Goal: Information Seeking & Learning: Learn about a topic

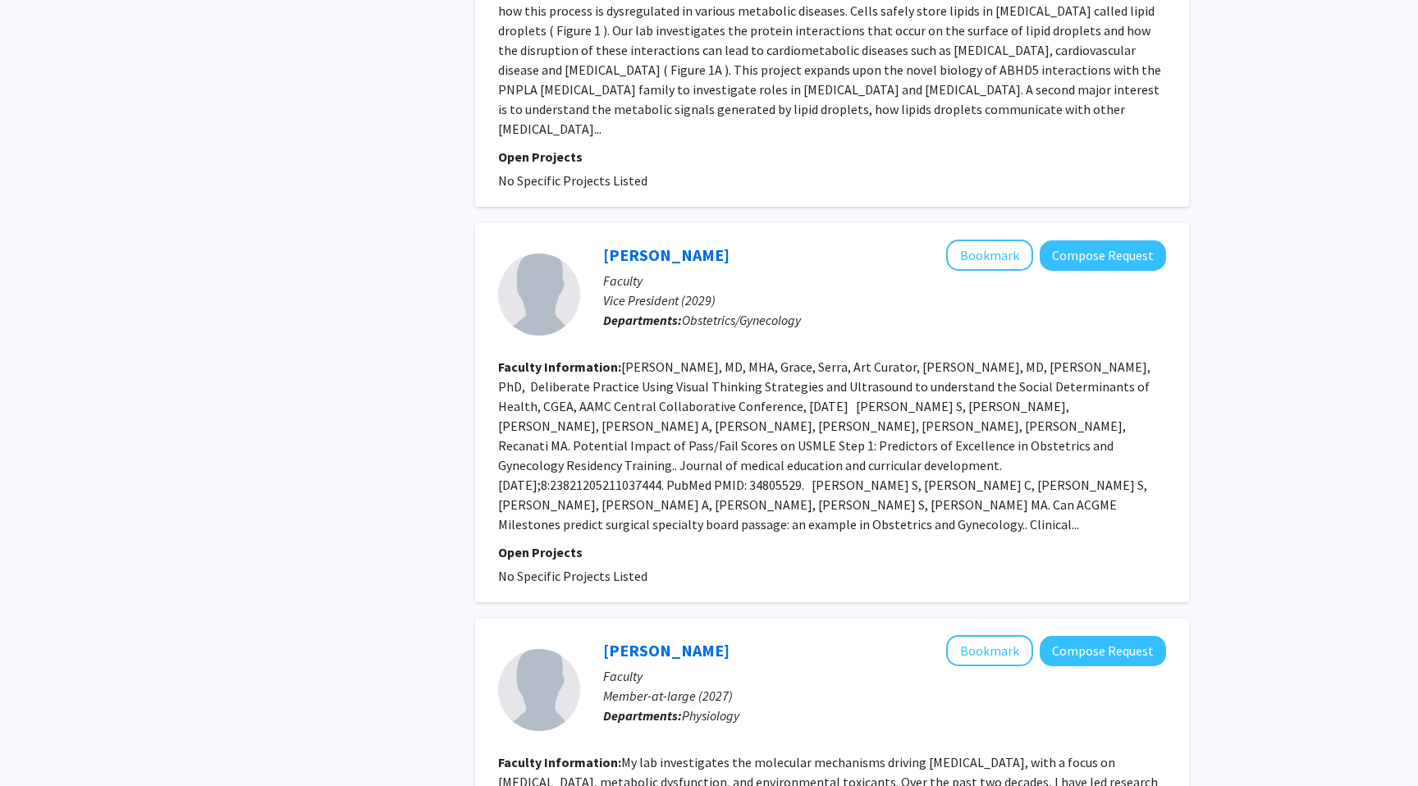
scroll to position [3574, 0]
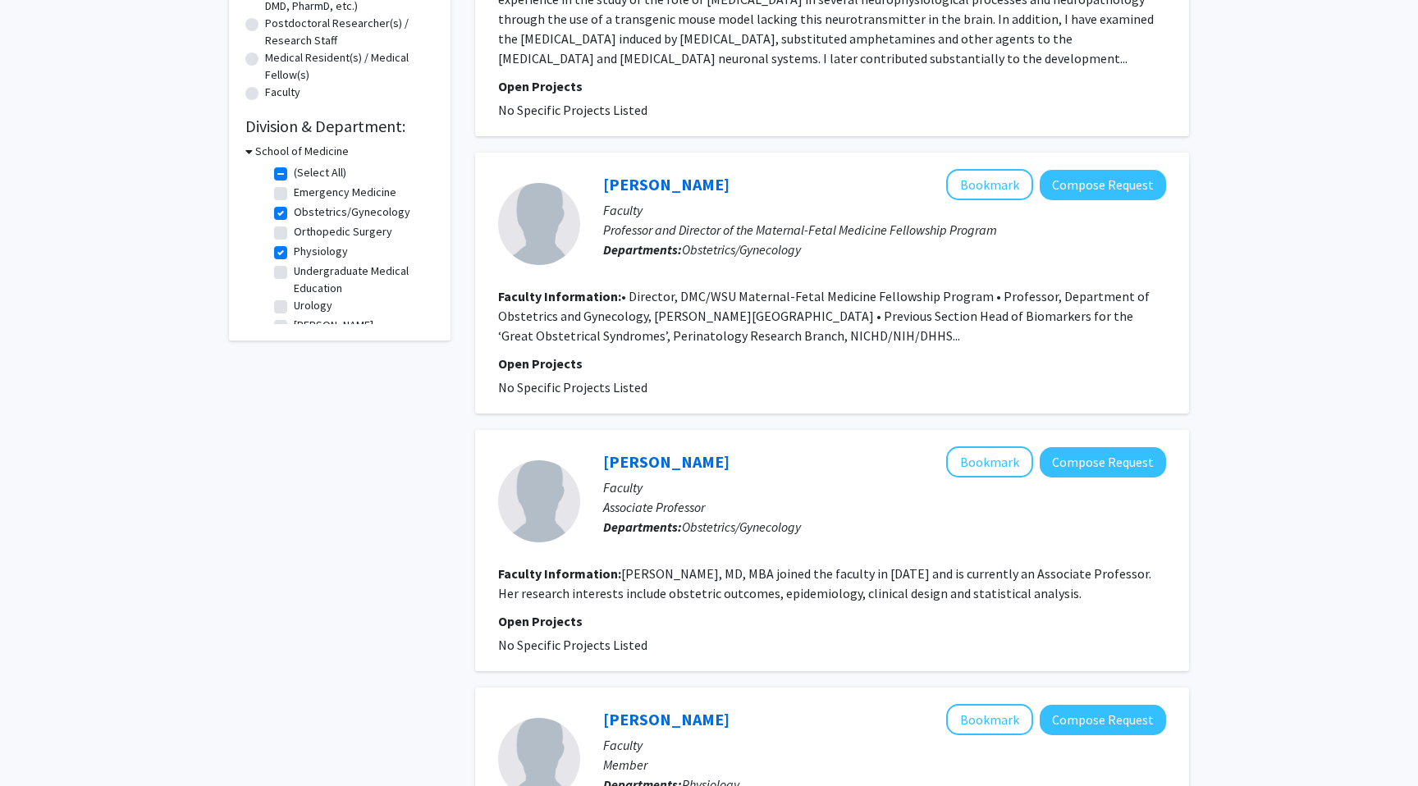
scroll to position [397, 0]
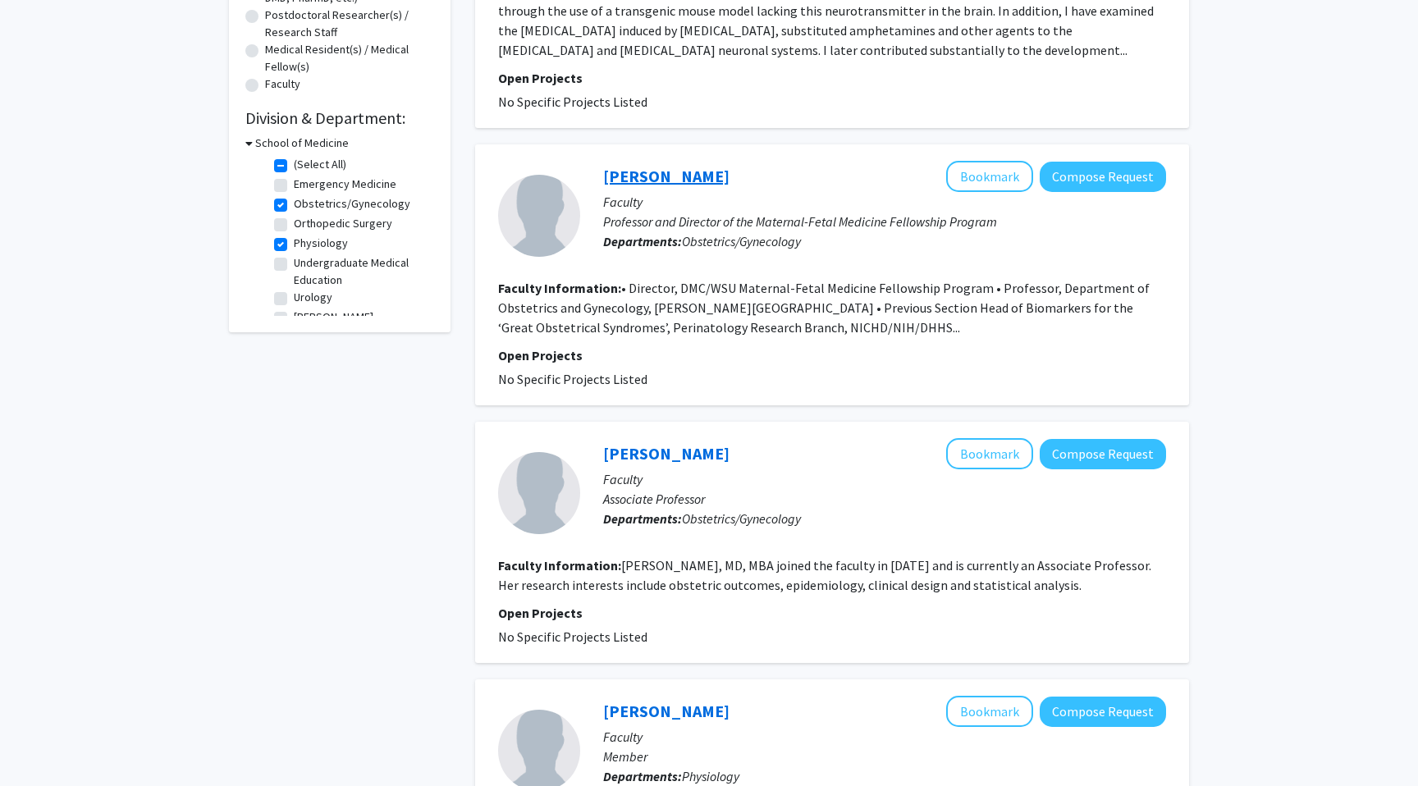
click at [724, 168] on link "[PERSON_NAME]" at bounding box center [666, 176] width 126 height 21
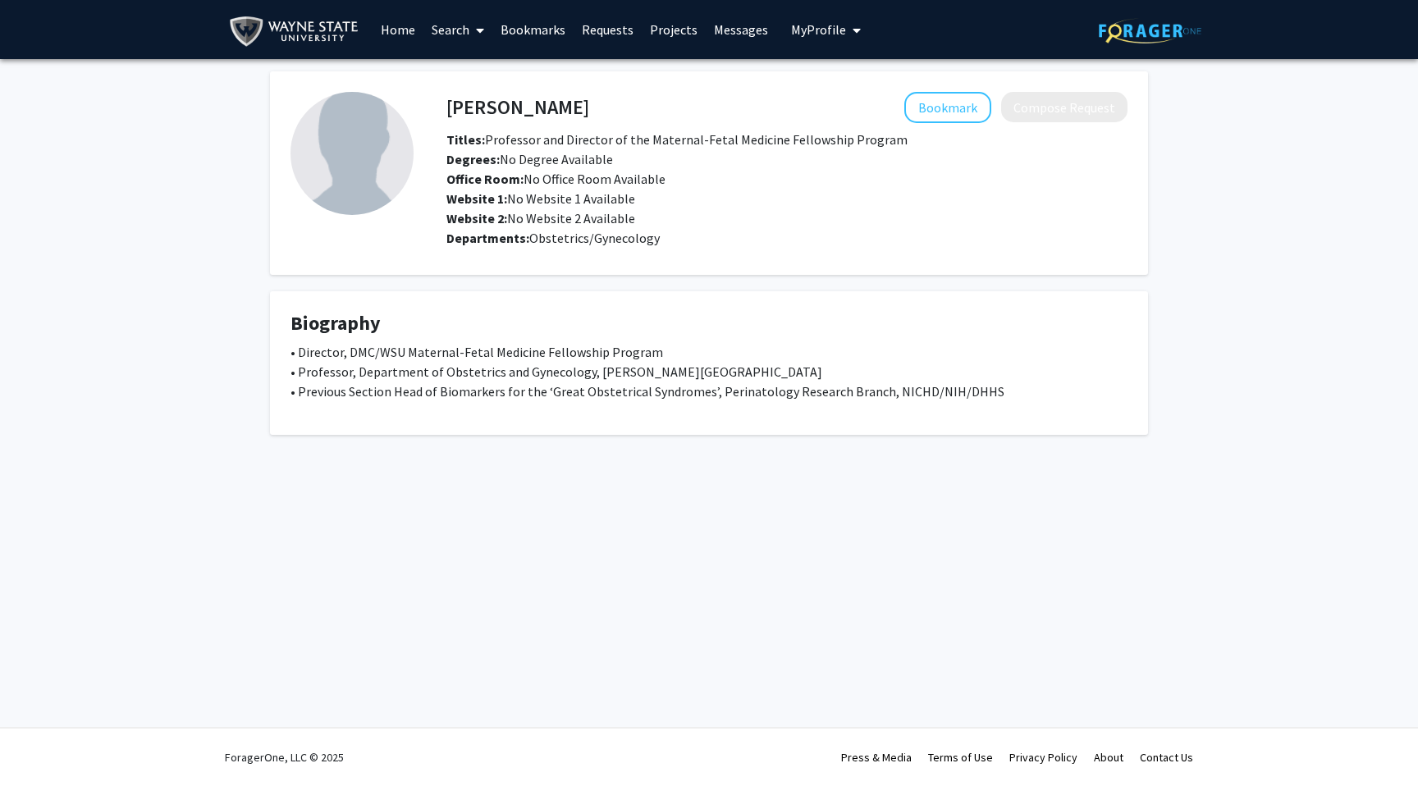
drag, startPoint x: 687, startPoint y: 102, endPoint x: 438, endPoint y: 102, distance: 248.6
click at [438, 102] on div "Tinnakorn Chaiworapongsa Bookmark Compose Request" at bounding box center [787, 107] width 706 height 31
drag, startPoint x: 438, startPoint y: 102, endPoint x: 448, endPoint y: 105, distance: 10.4
click at [448, 105] on div "Tinnakorn Chaiworapongsa Bookmark Compose Request" at bounding box center [787, 107] width 706 height 31
copy h4 "[PERSON_NAME]"
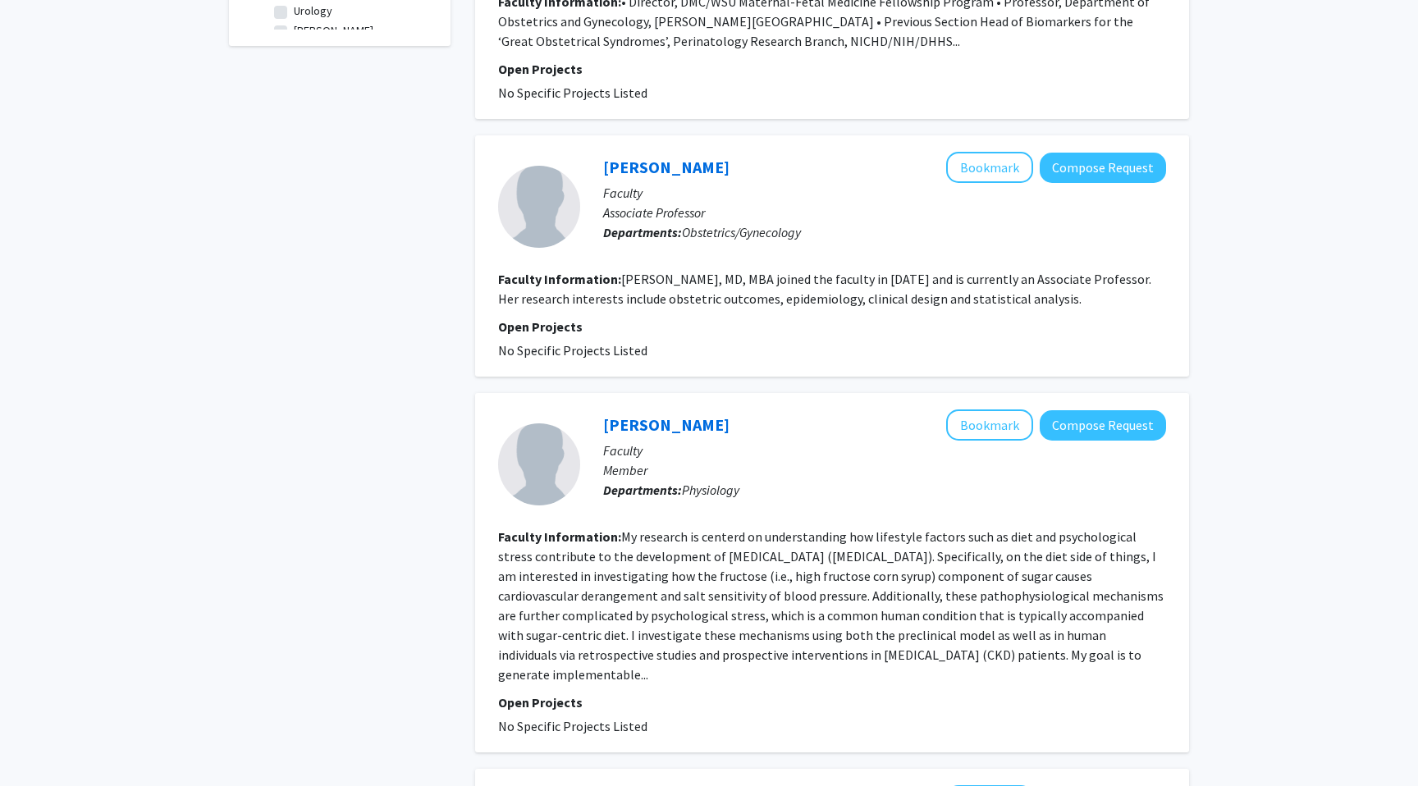
scroll to position [669, 0]
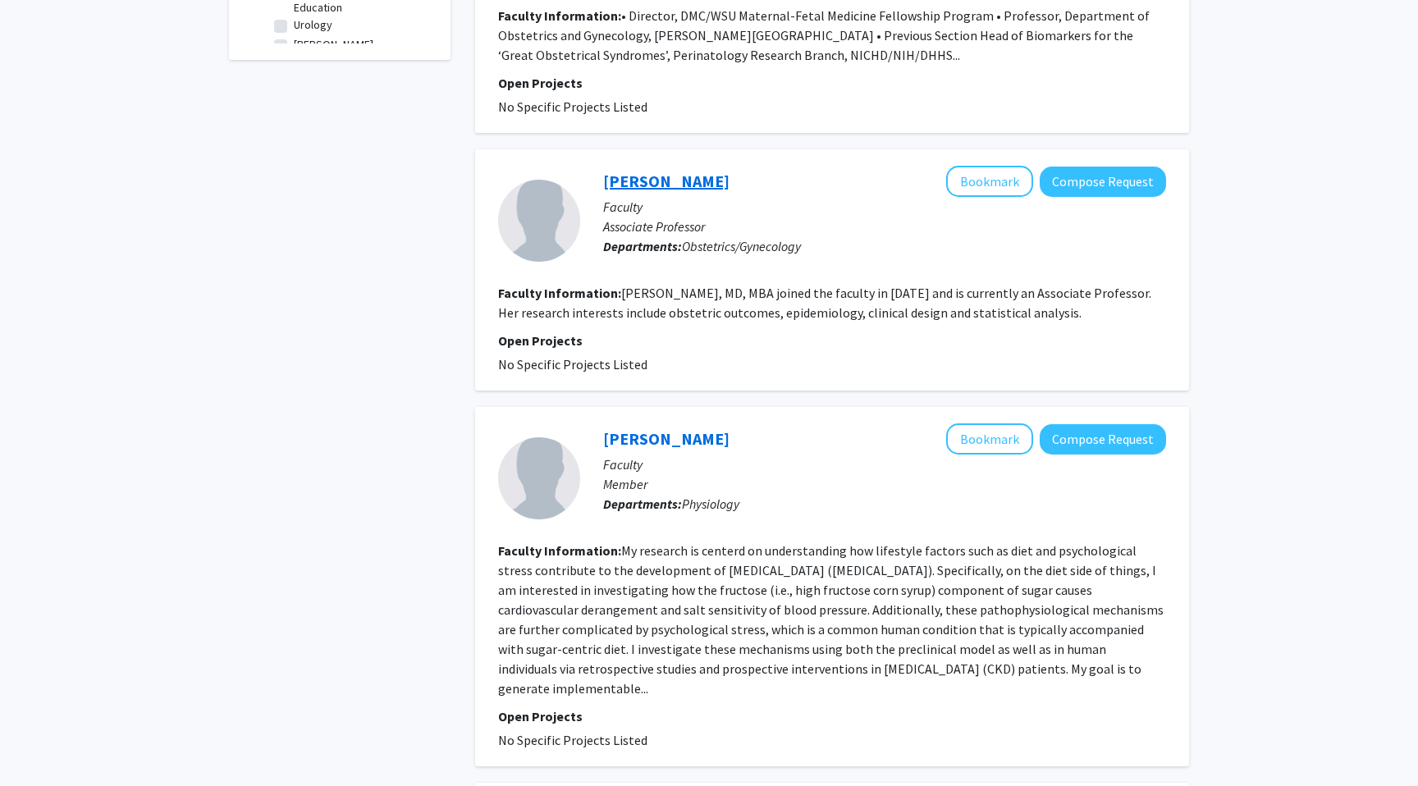
click at [675, 182] on link "[PERSON_NAME]" at bounding box center [666, 181] width 126 height 21
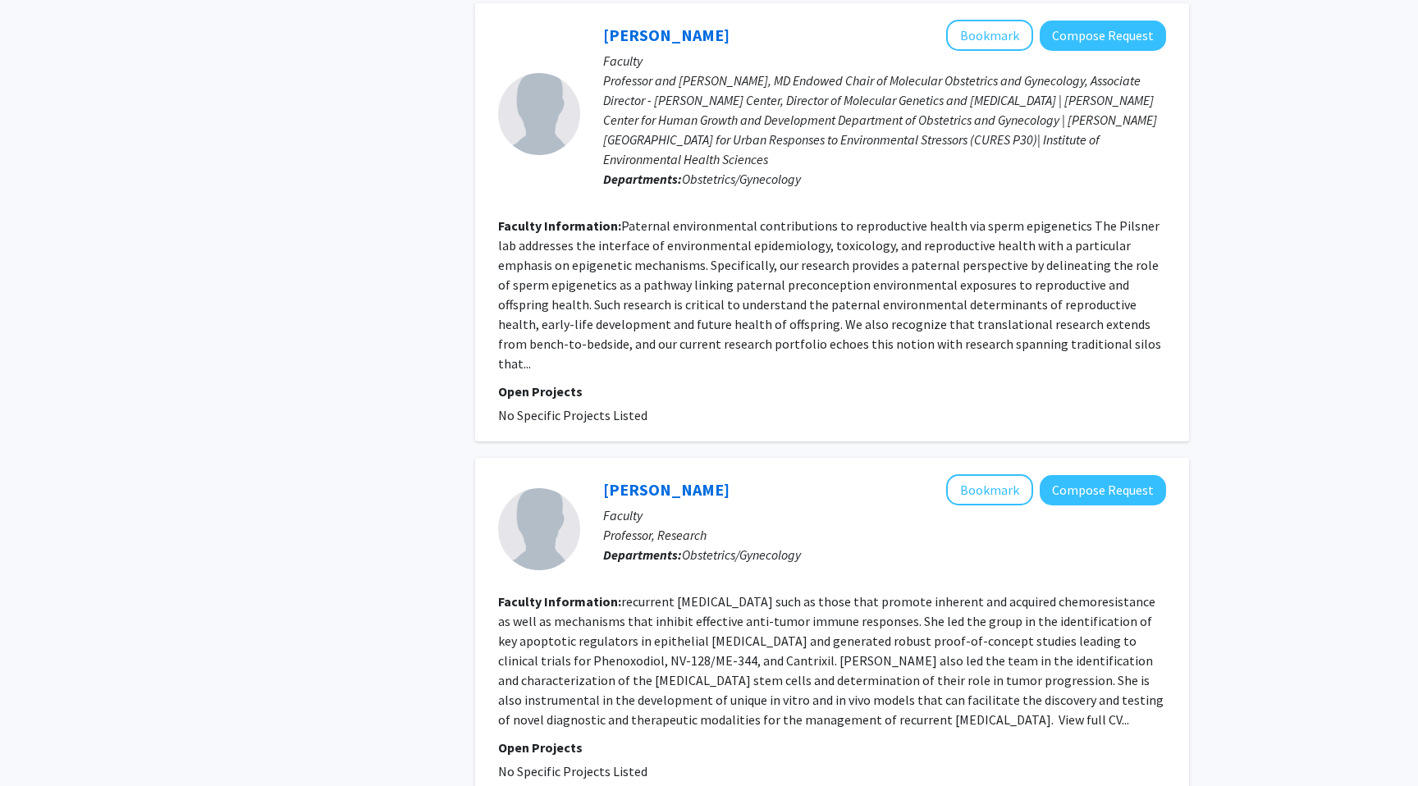
scroll to position [2889, 0]
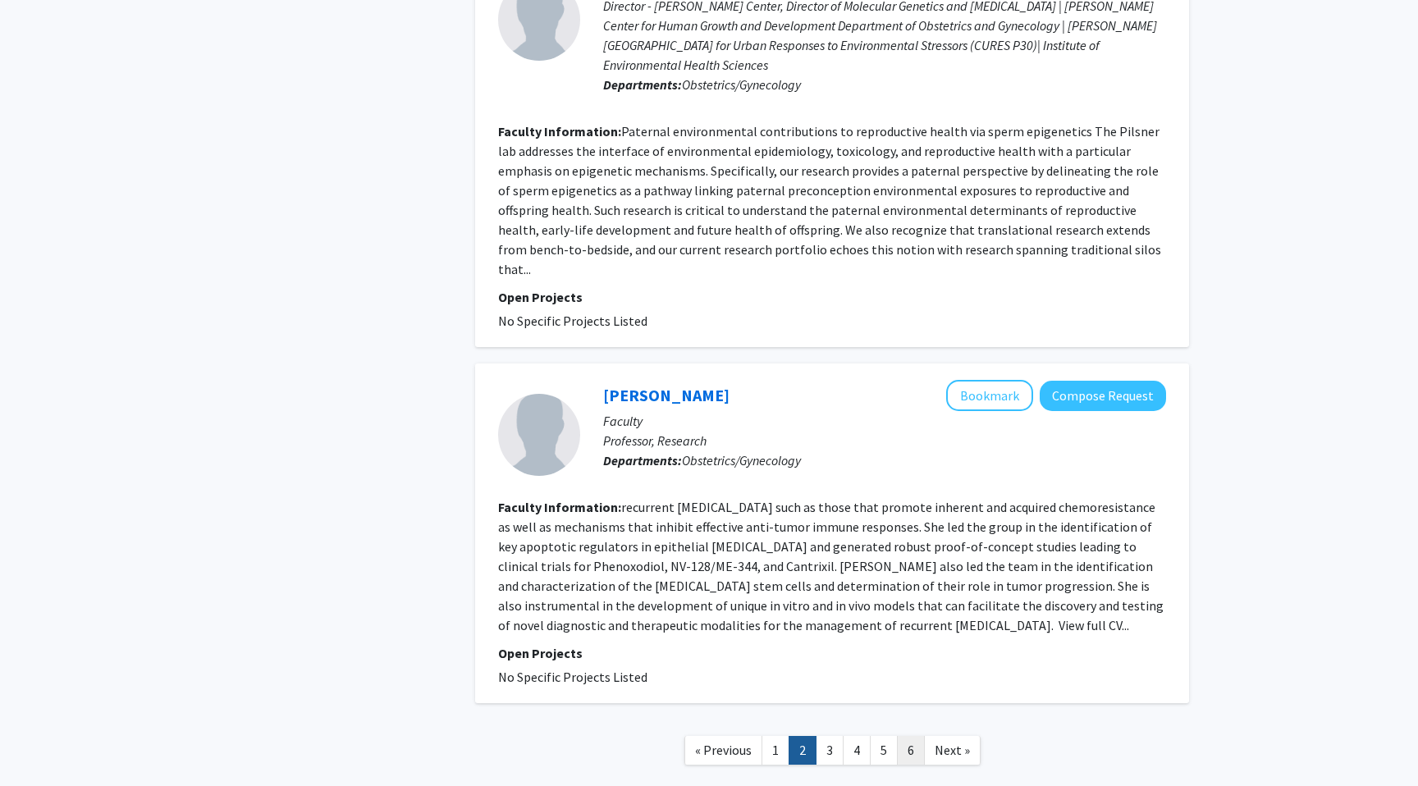
click at [904, 736] on link "6" at bounding box center [911, 750] width 28 height 29
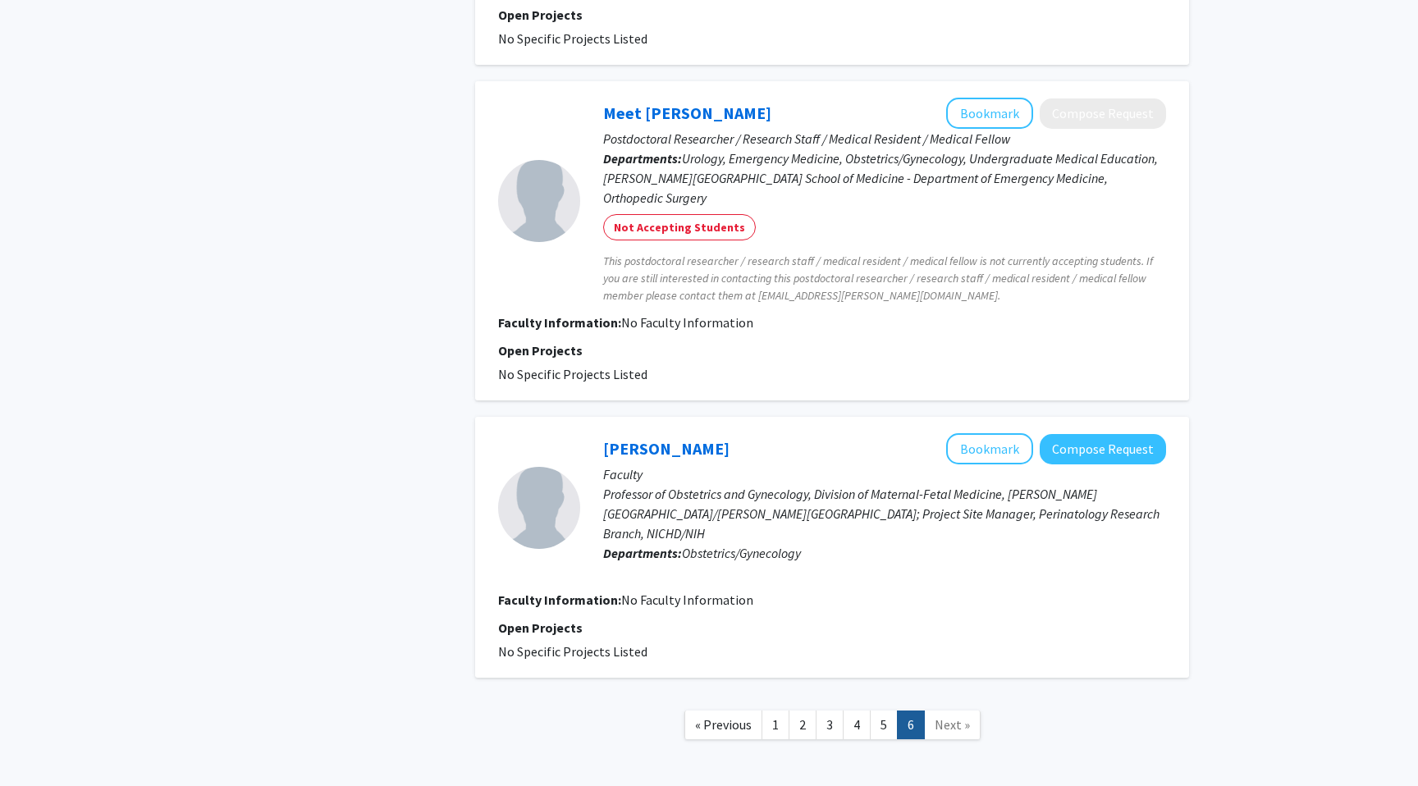
scroll to position [2241, 0]
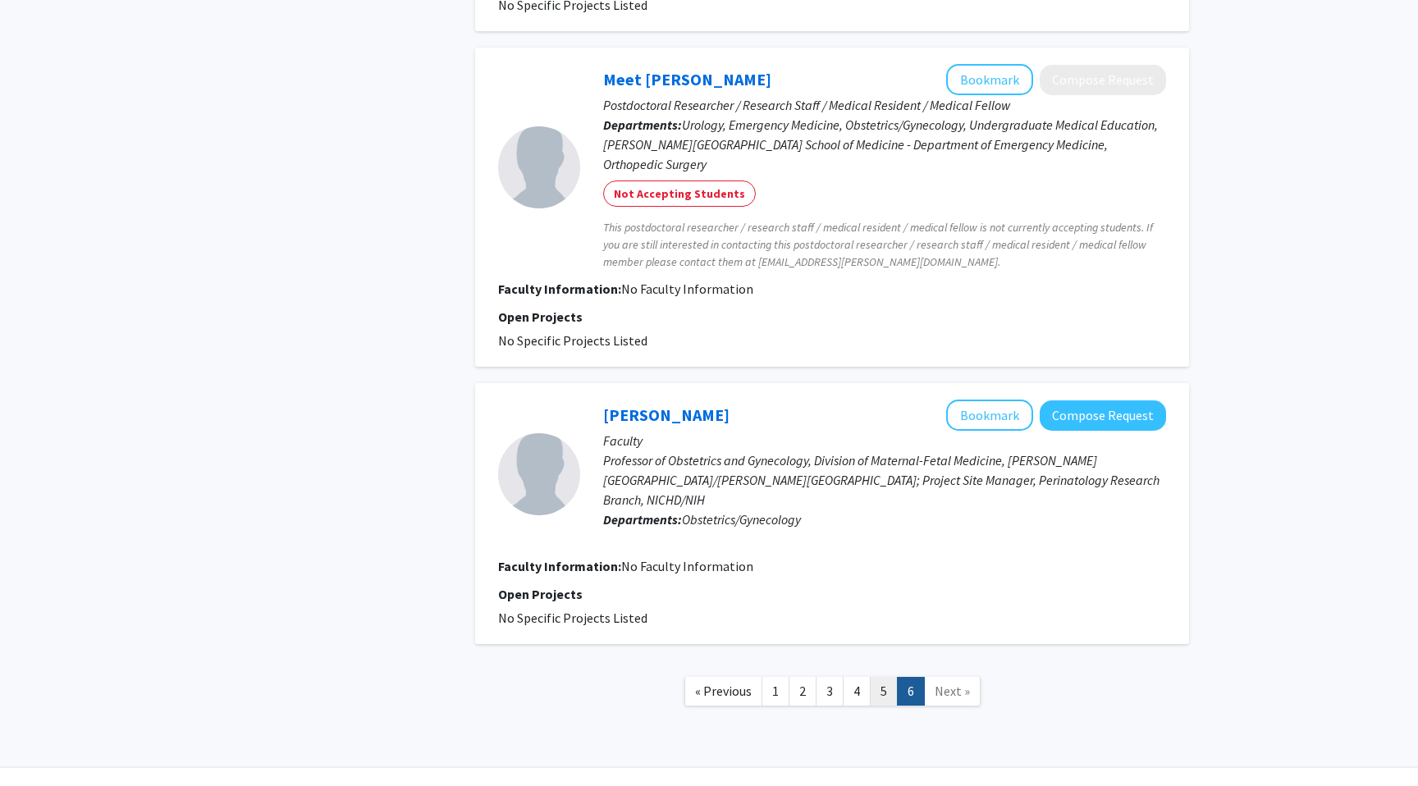
click at [883, 677] on link "5" at bounding box center [884, 691] width 28 height 29
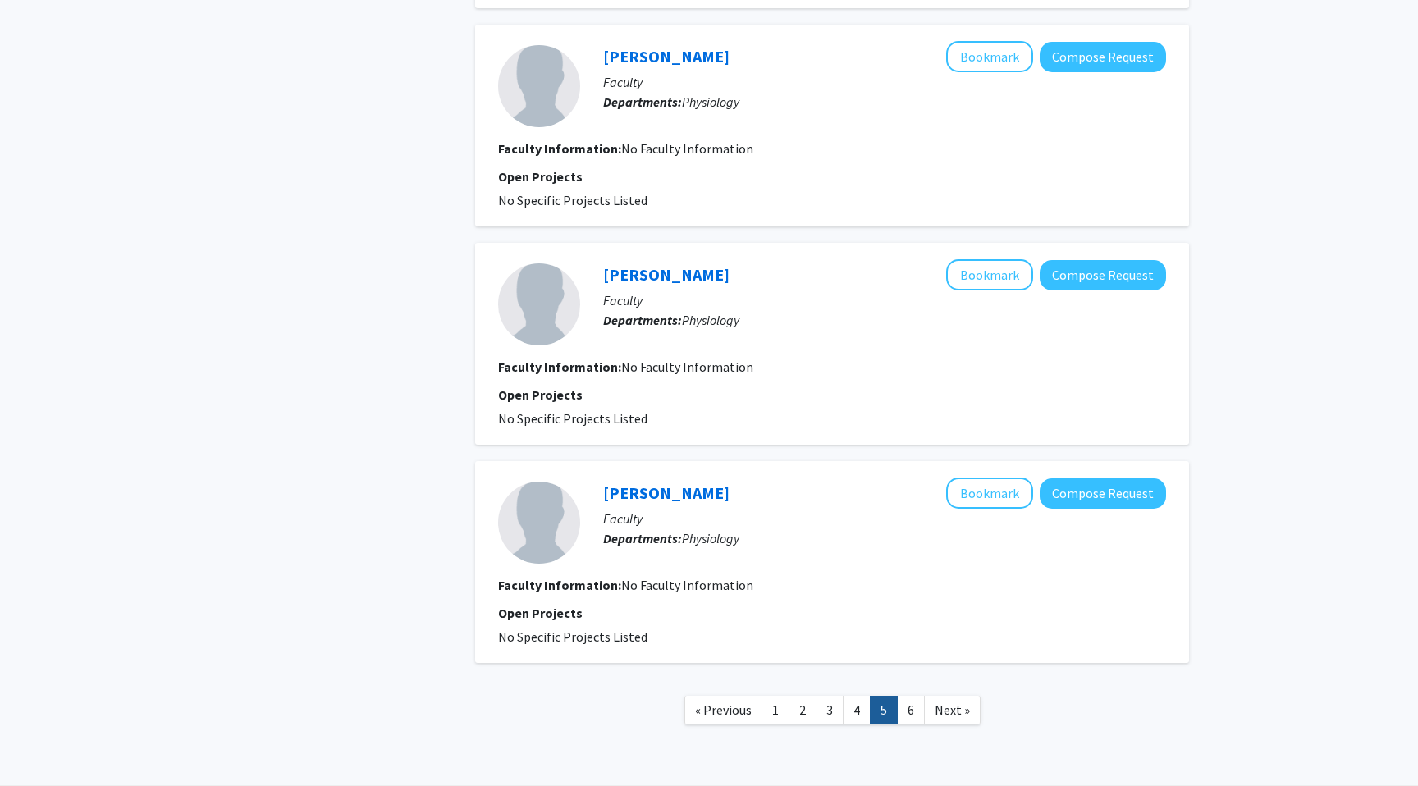
scroll to position [1826, 0]
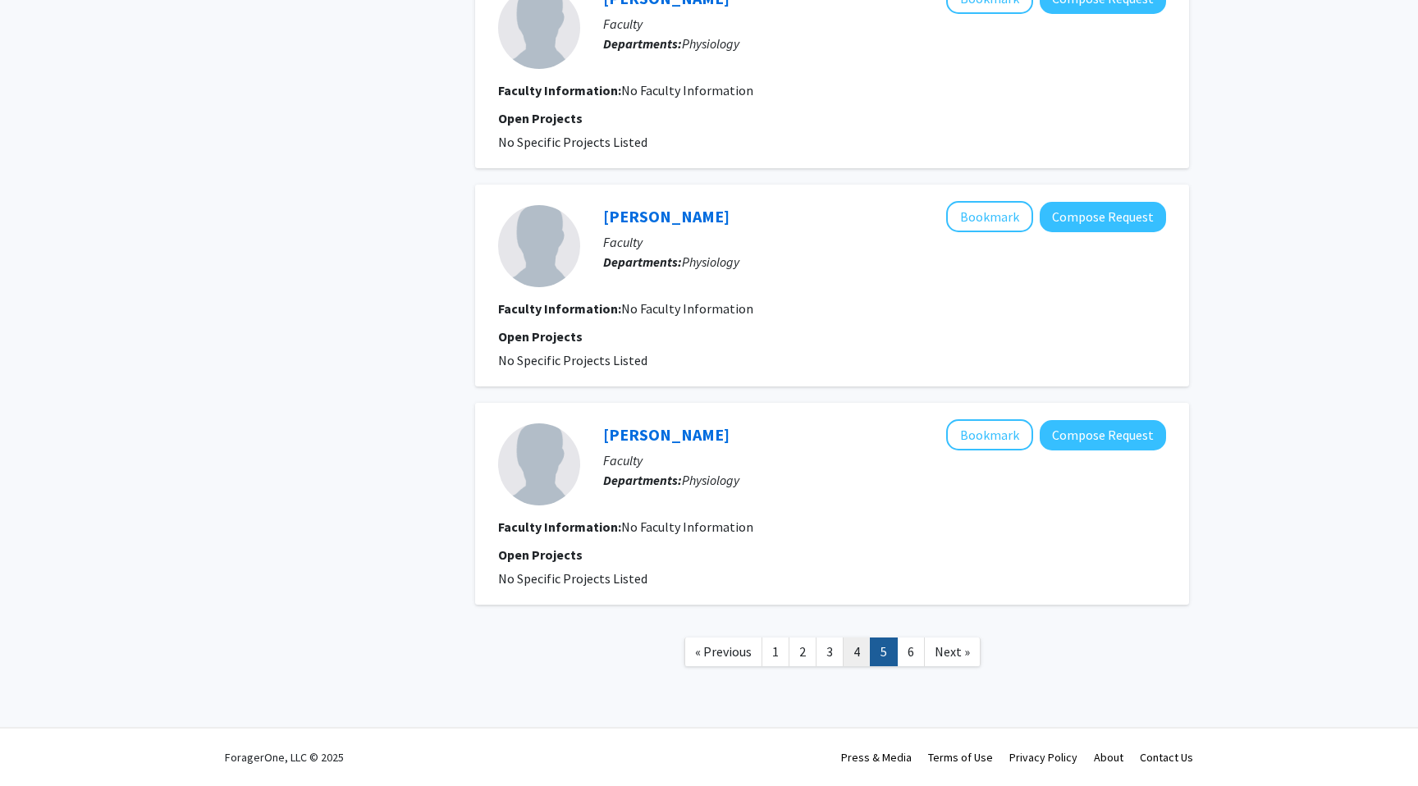
click at [852, 645] on link "4" at bounding box center [857, 651] width 28 height 29
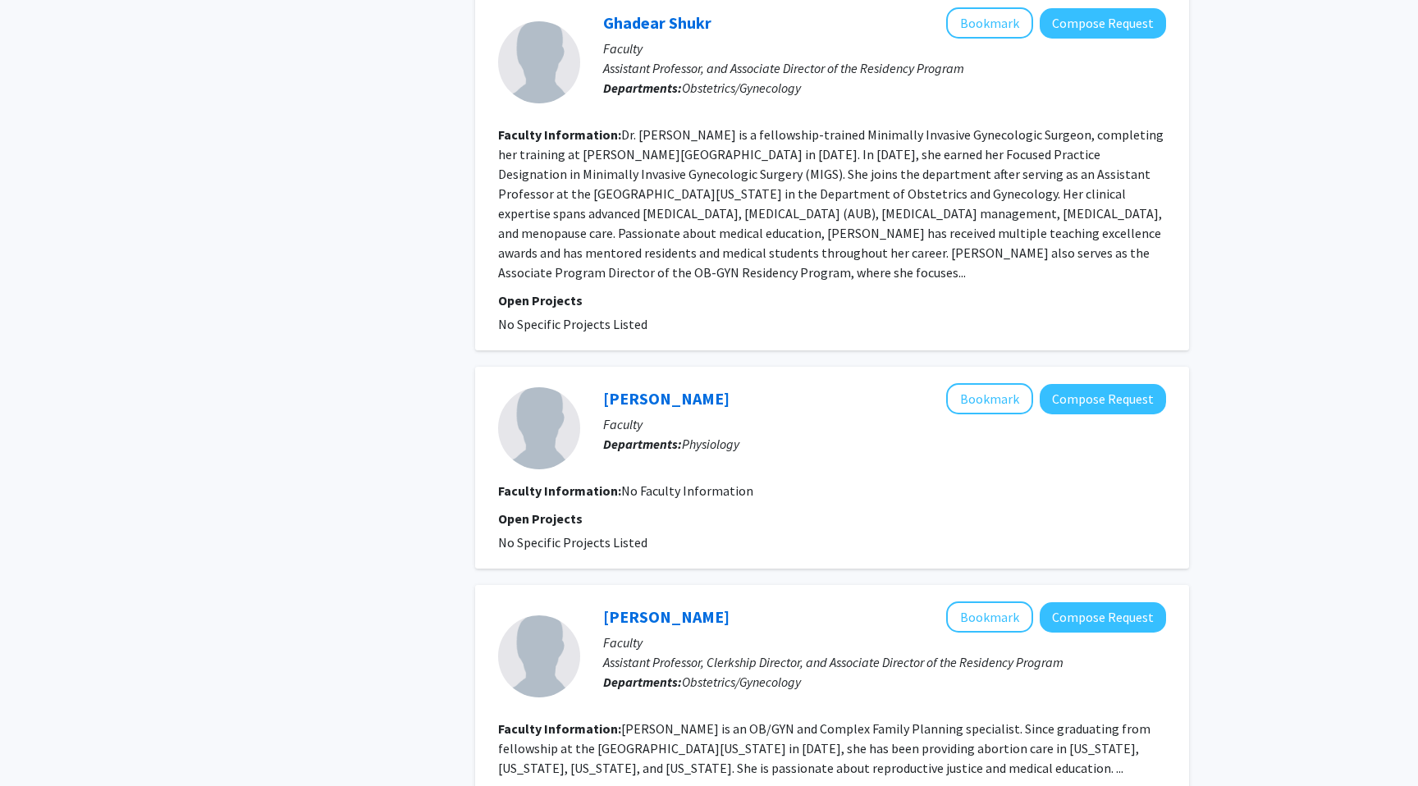
scroll to position [2672, 0]
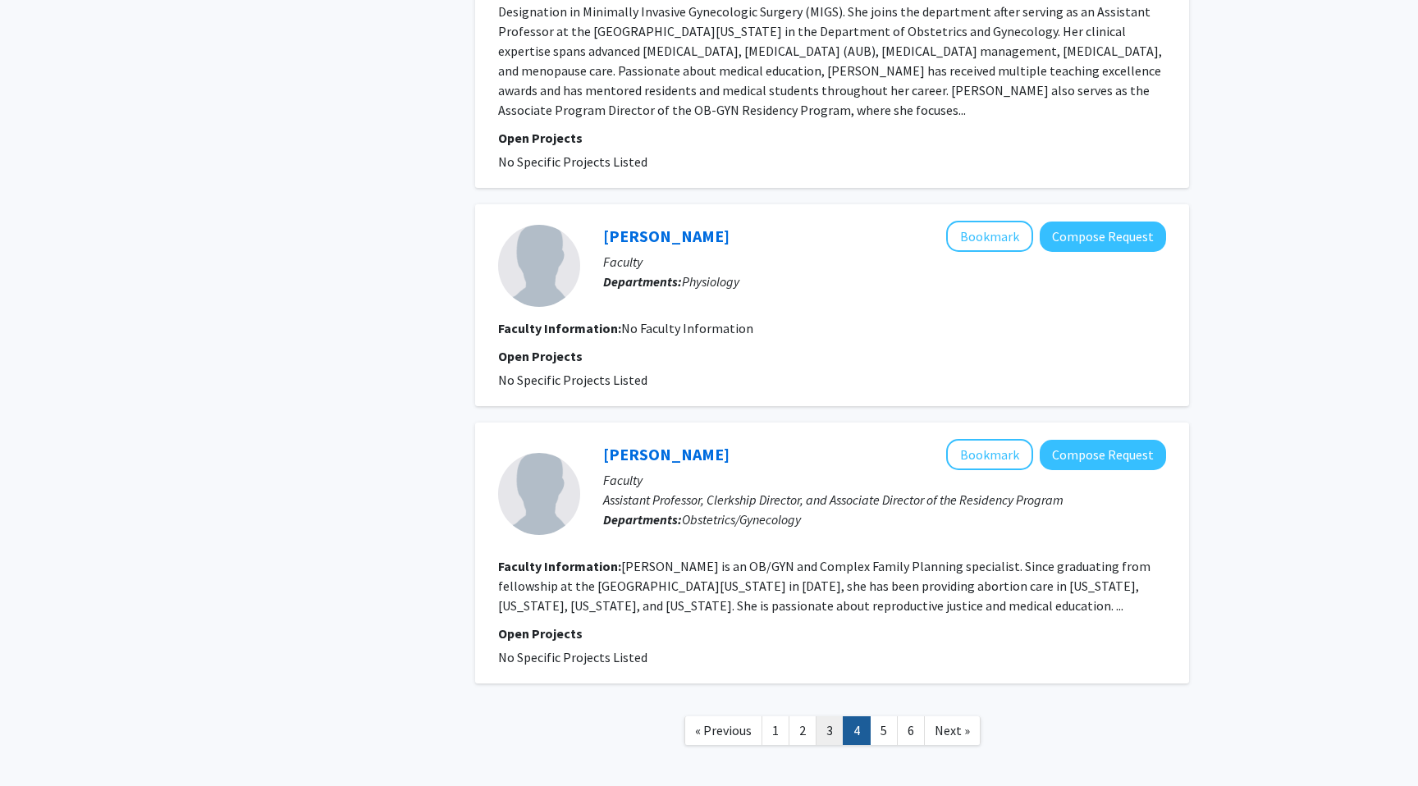
click at [834, 716] on link "3" at bounding box center [830, 730] width 28 height 29
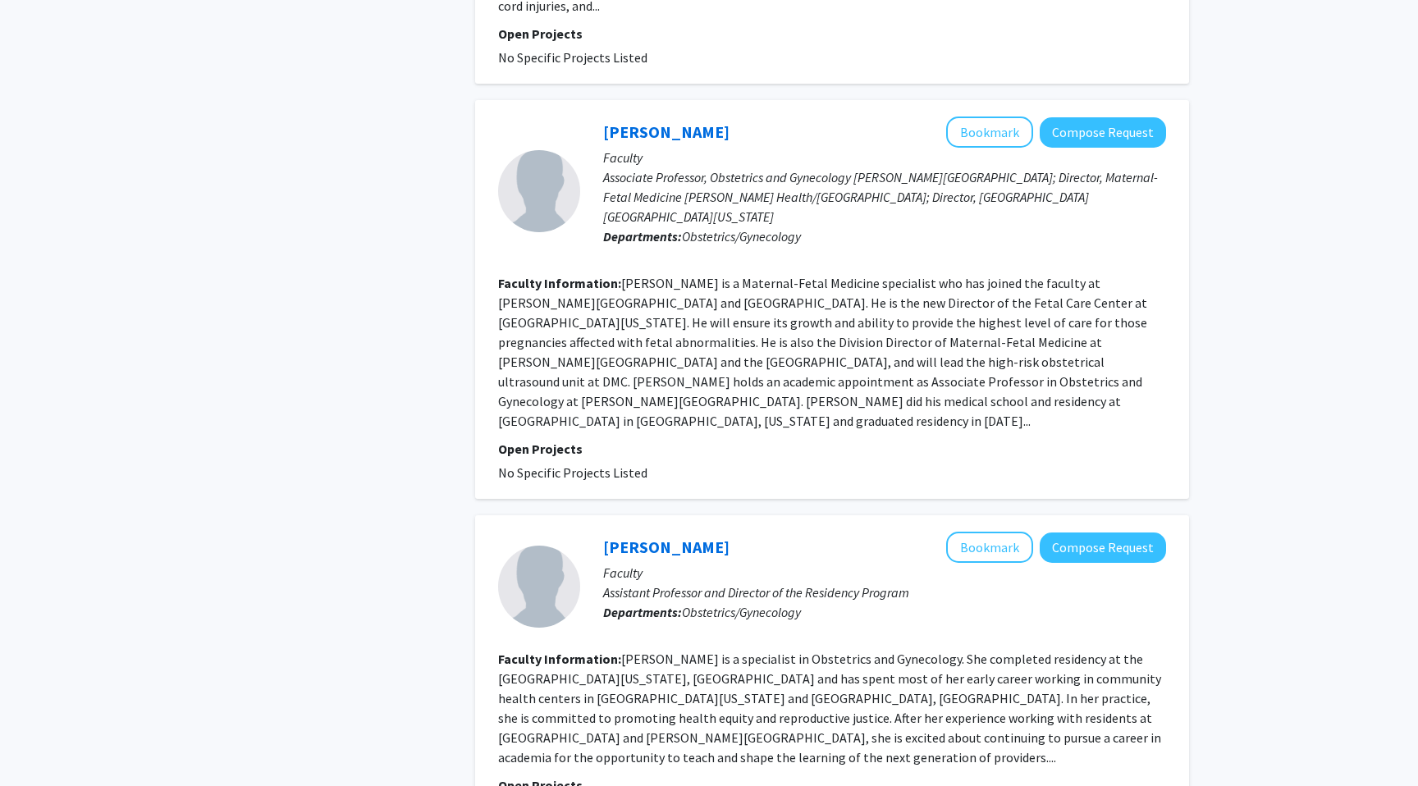
scroll to position [3014, 0]
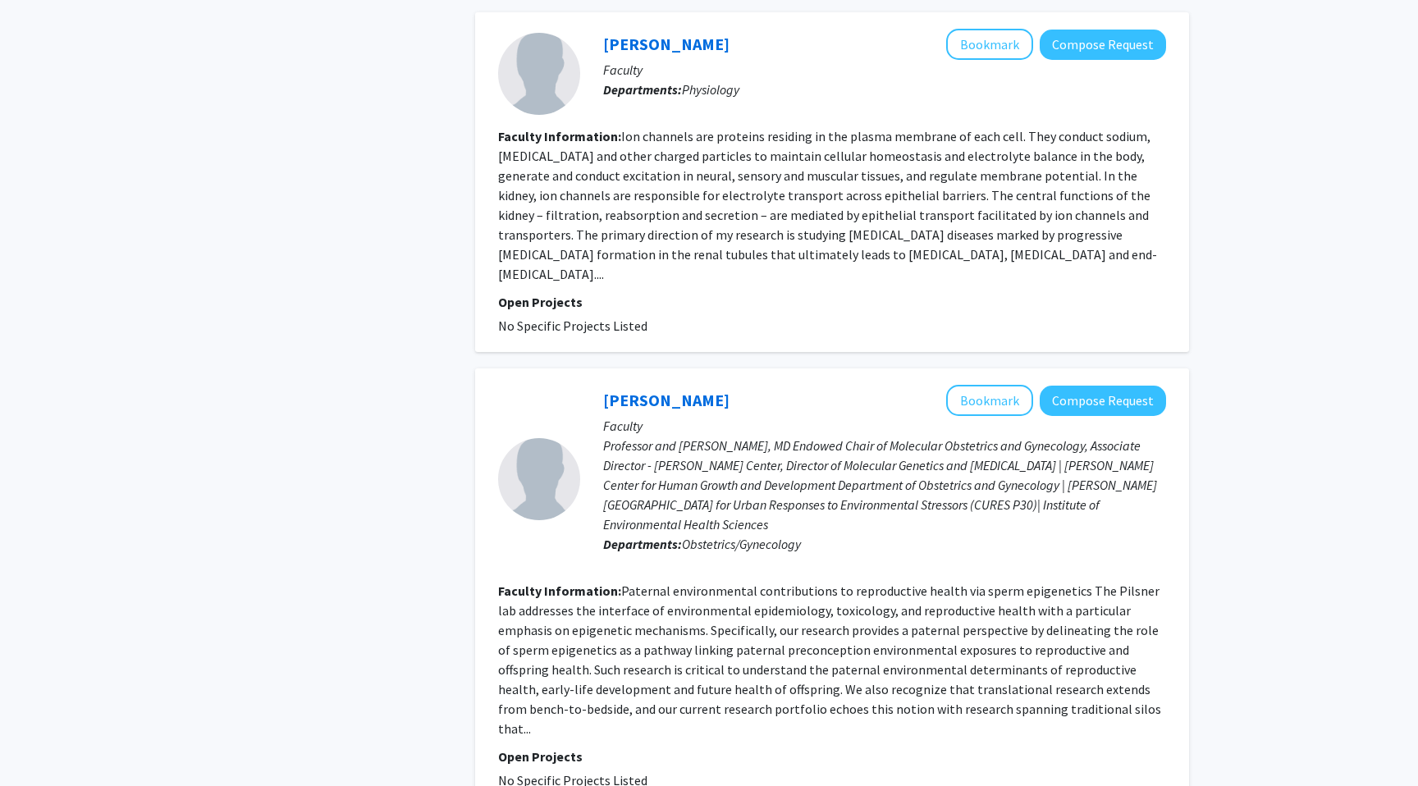
scroll to position [2889, 0]
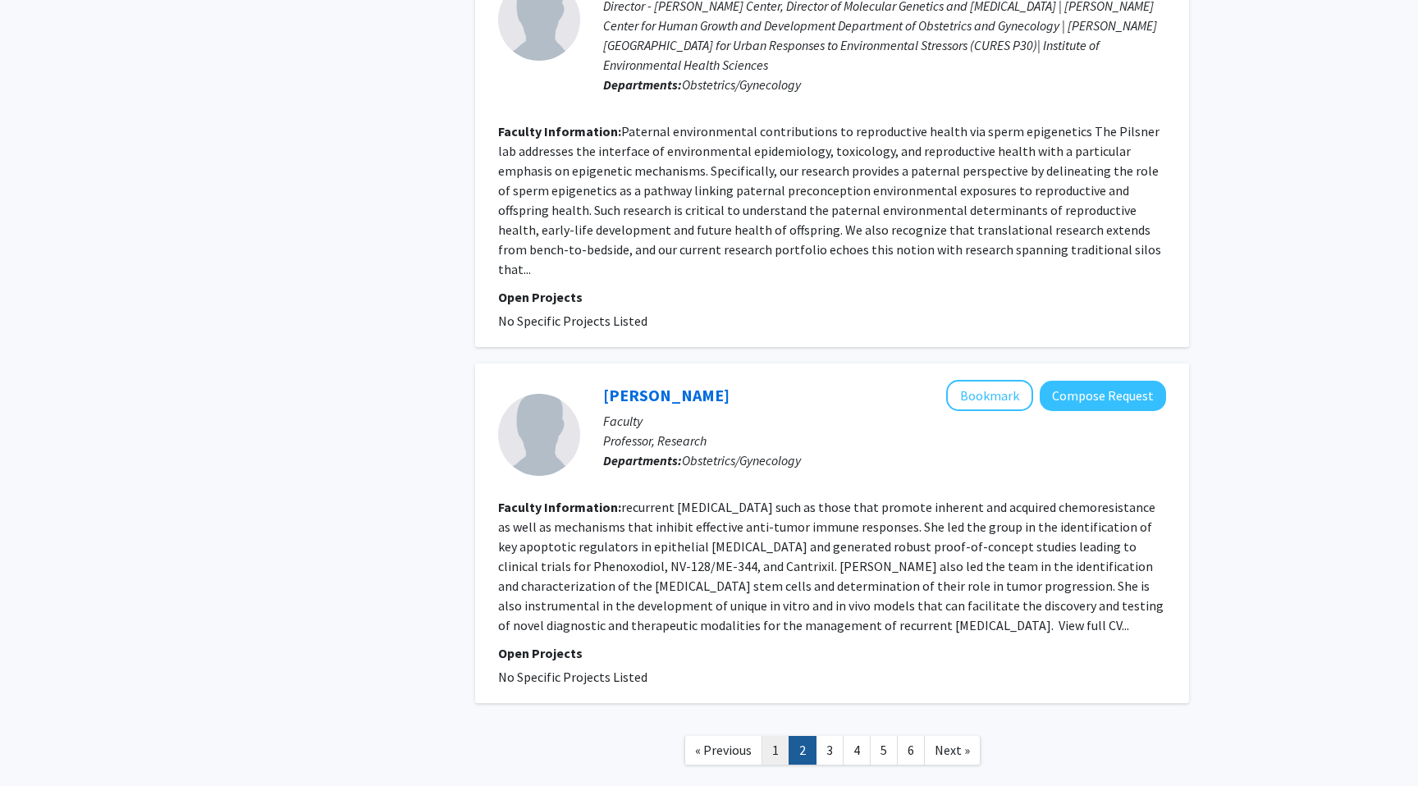
click at [786, 736] on link "1" at bounding box center [775, 750] width 28 height 29
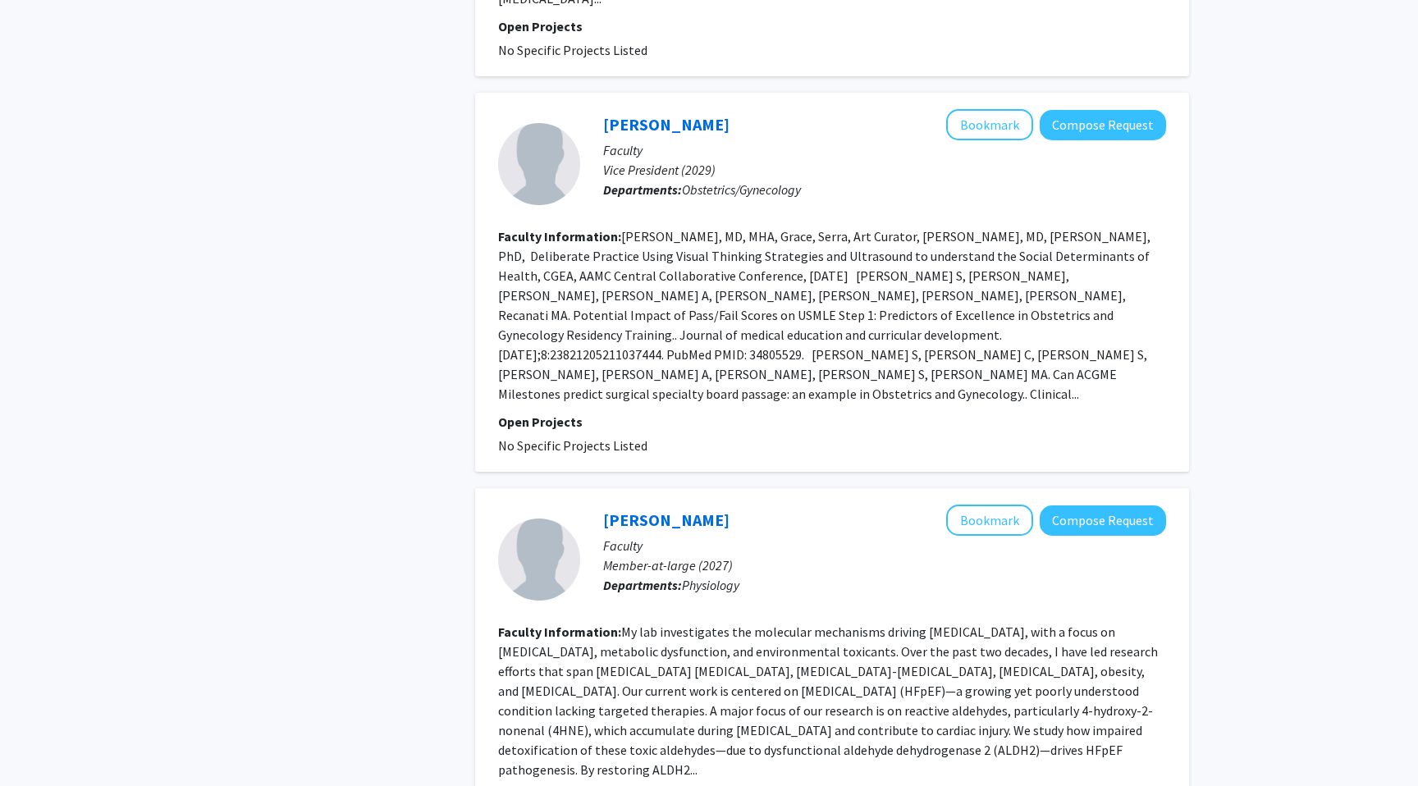
scroll to position [3494, 0]
